Goal: Task Accomplishment & Management: Complete application form

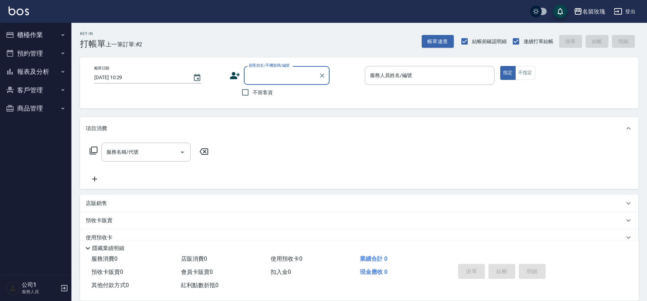
click at [258, 70] on input "顧客姓名/手機號碼/編號" at bounding box center [281, 75] width 69 height 12
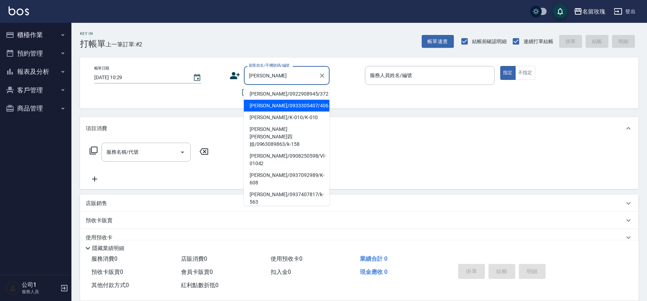
click at [283, 105] on li "[PERSON_NAME]/0933305407/406" at bounding box center [287, 106] width 86 height 12
type input "[PERSON_NAME]/0933305407/406"
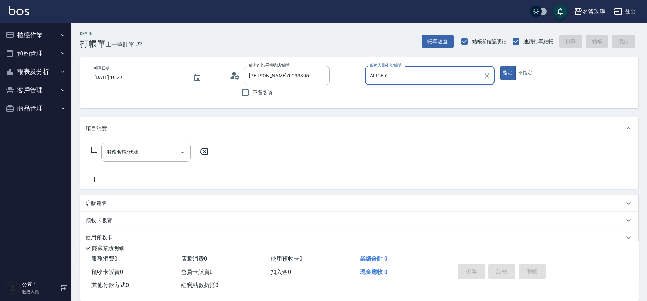
type input "ALICE-6"
click at [322, 76] on icon "Clear" at bounding box center [322, 76] width 4 height 4
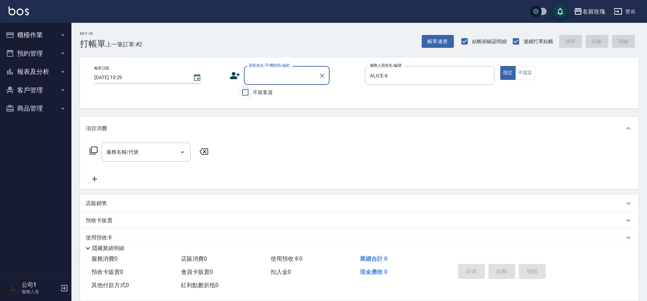
click at [247, 96] on input "不留客資" at bounding box center [245, 92] width 15 height 15
checkbox input "true"
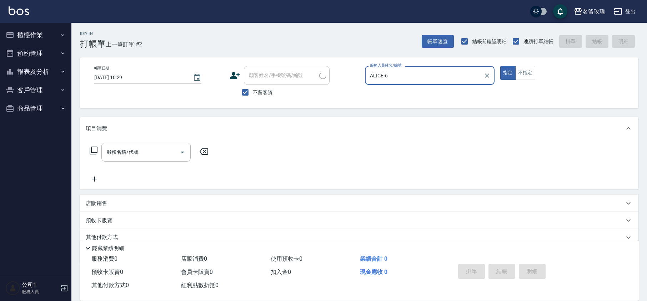
click at [446, 79] on input "ALICE-6" at bounding box center [424, 75] width 112 height 12
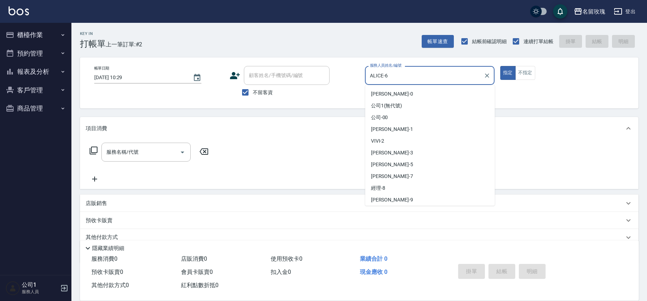
scroll to position [35, 0]
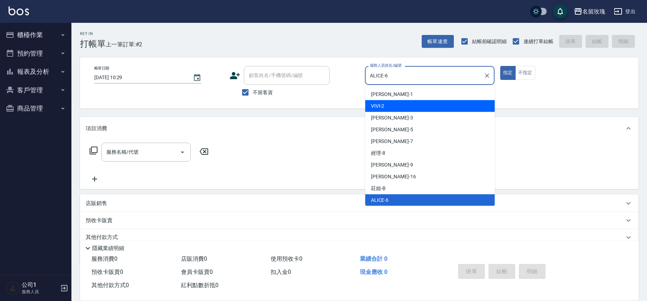
click at [386, 107] on div "VIVI -2" at bounding box center [430, 106] width 130 height 12
type input "VIVI-2"
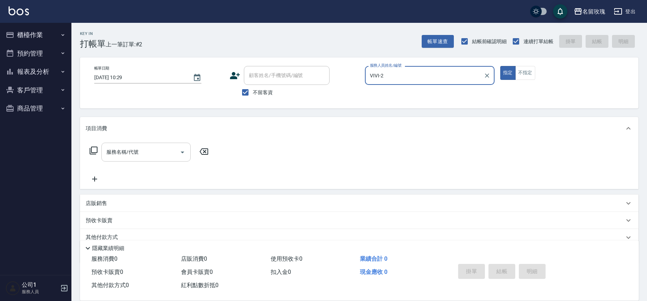
click at [129, 151] on div "服務名稱/代號 服務名稱/代號" at bounding box center [145, 152] width 89 height 19
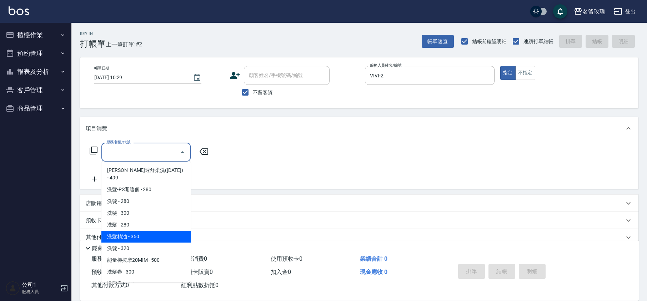
click at [163, 231] on span "洗髮精油 - 350" at bounding box center [145, 237] width 89 height 12
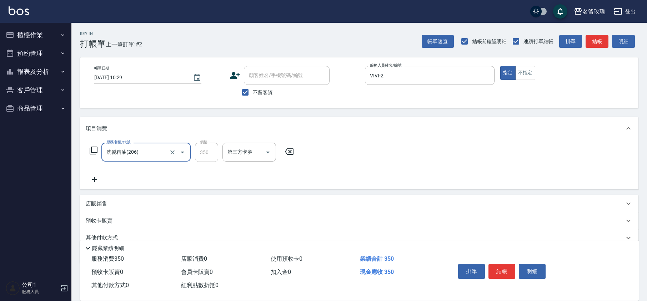
type input "洗髮精油(206)"
click at [248, 153] on input "洗-1" at bounding box center [244, 152] width 36 height 12
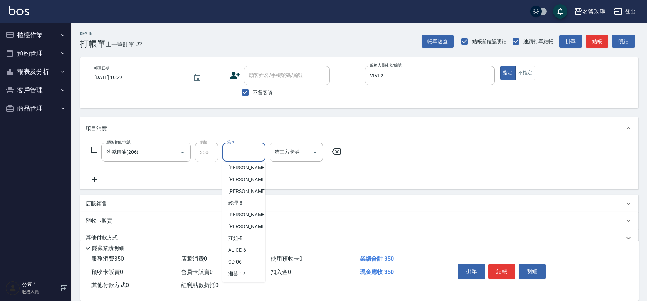
scroll to position [140, 0]
click at [247, 201] on div "湘芸 -17" at bounding box center [243, 203] width 43 height 12
type input "湘芸-17"
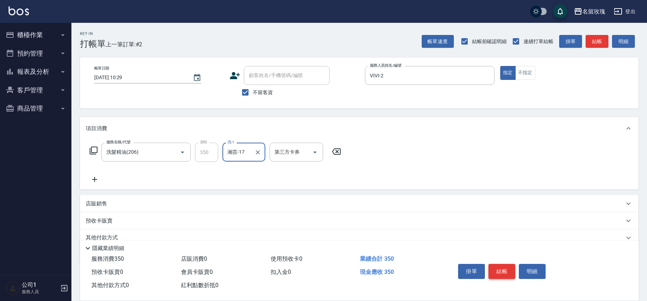
click at [498, 267] on button "結帳" at bounding box center [501, 271] width 27 height 15
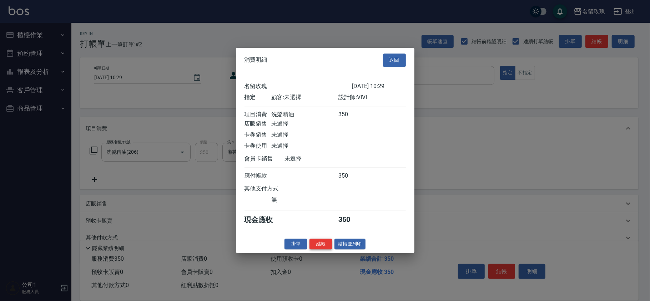
click at [314, 245] on button "結帳" at bounding box center [320, 244] width 23 height 11
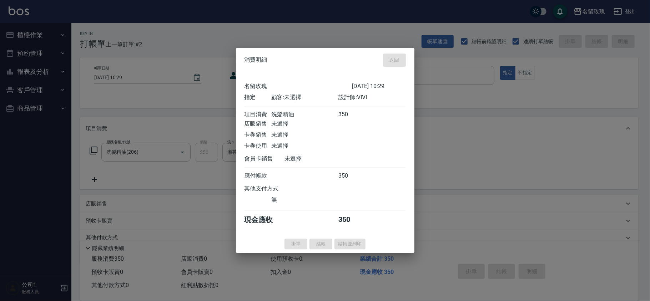
type input "[DATE] 10:30"
